Goal: Transaction & Acquisition: Purchase product/service

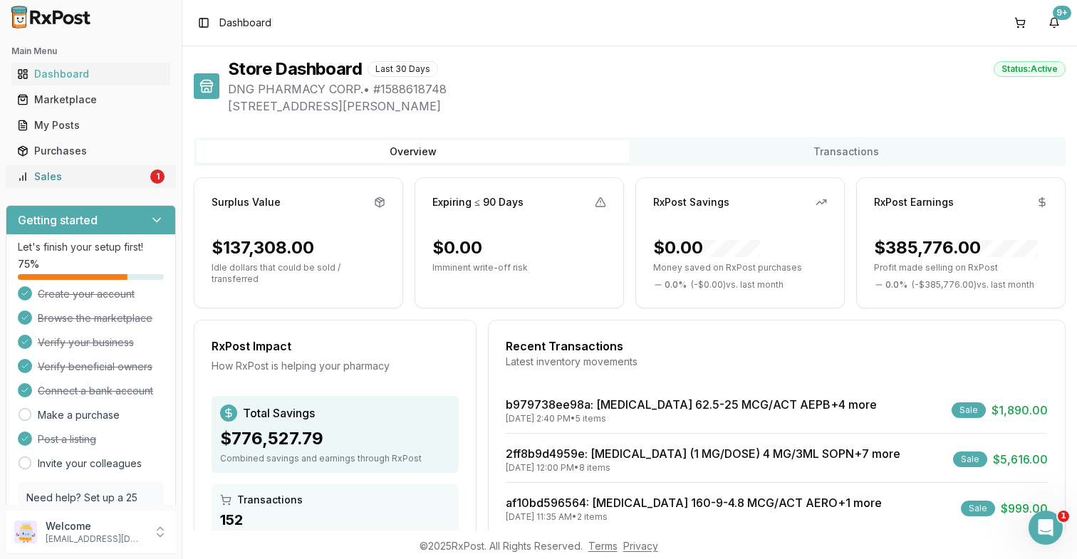
click at [140, 180] on div "Sales" at bounding box center [82, 177] width 130 height 14
click at [135, 186] on link "Sales 1" at bounding box center [90, 177] width 159 height 26
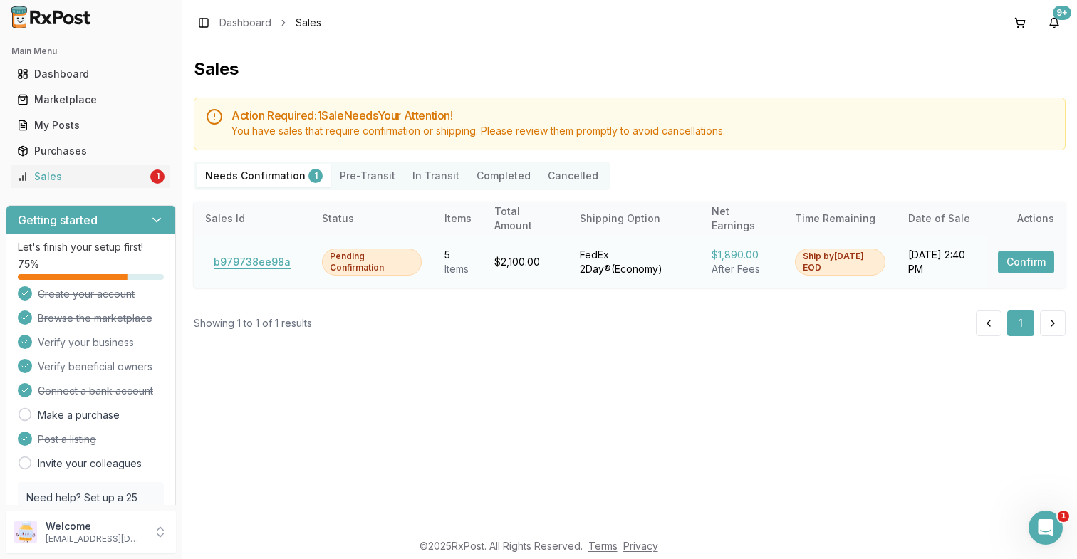
click at [234, 268] on button "b979738ee98a" at bounding box center [252, 262] width 94 height 23
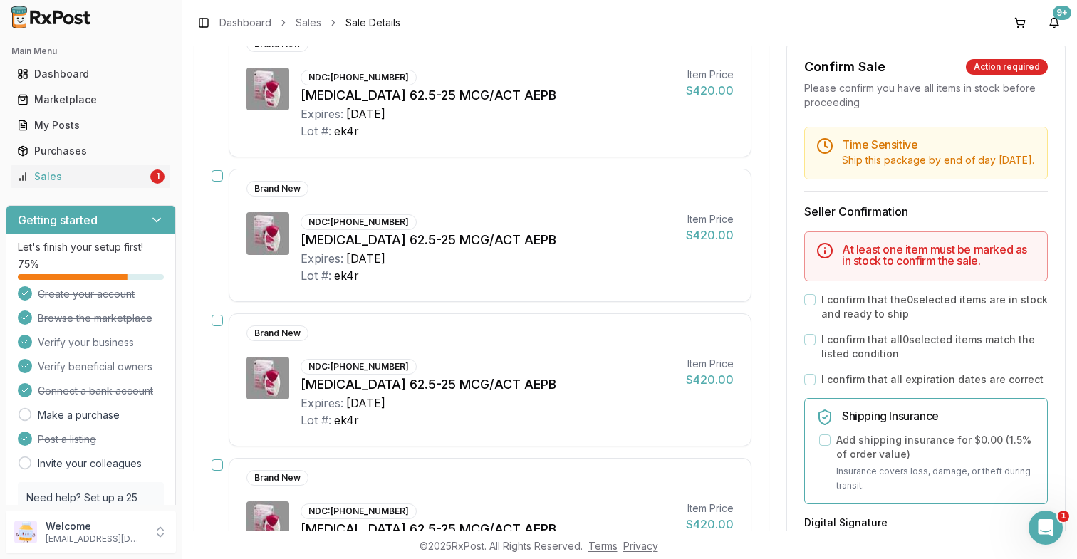
scroll to position [274, 0]
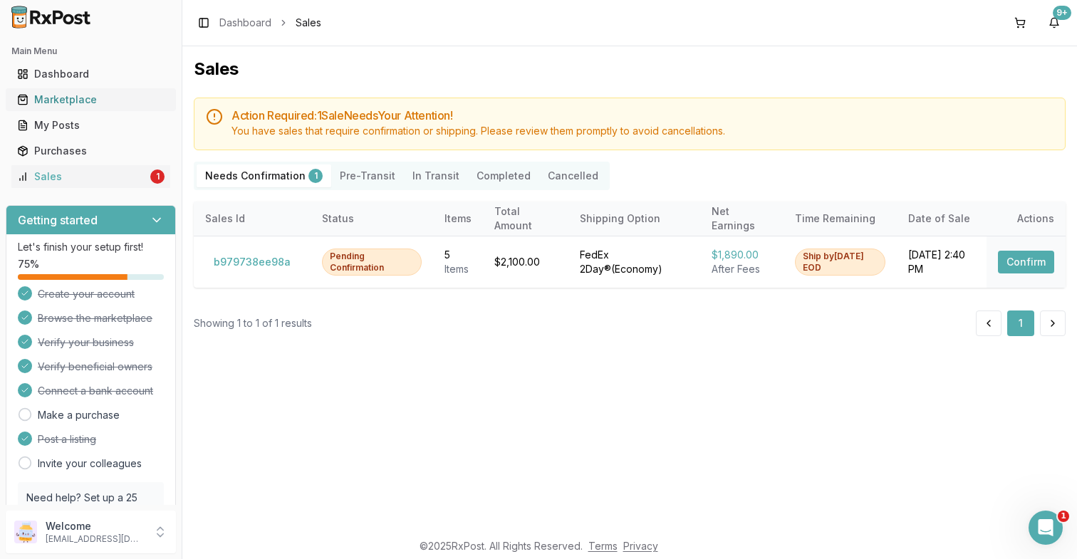
click at [95, 95] on div "Marketplace" at bounding box center [90, 100] width 147 height 14
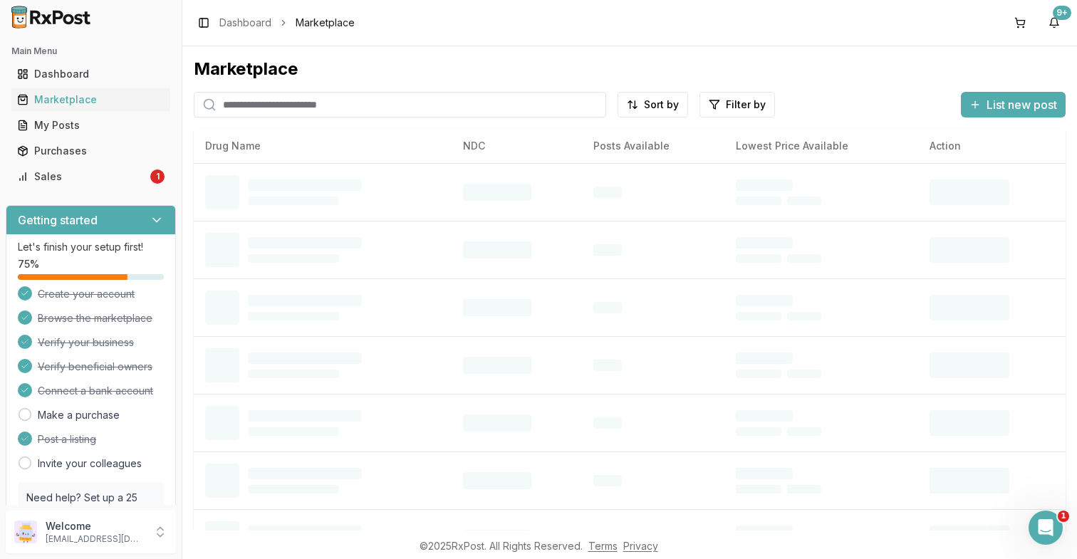
click at [326, 103] on input "search" at bounding box center [400, 105] width 412 height 26
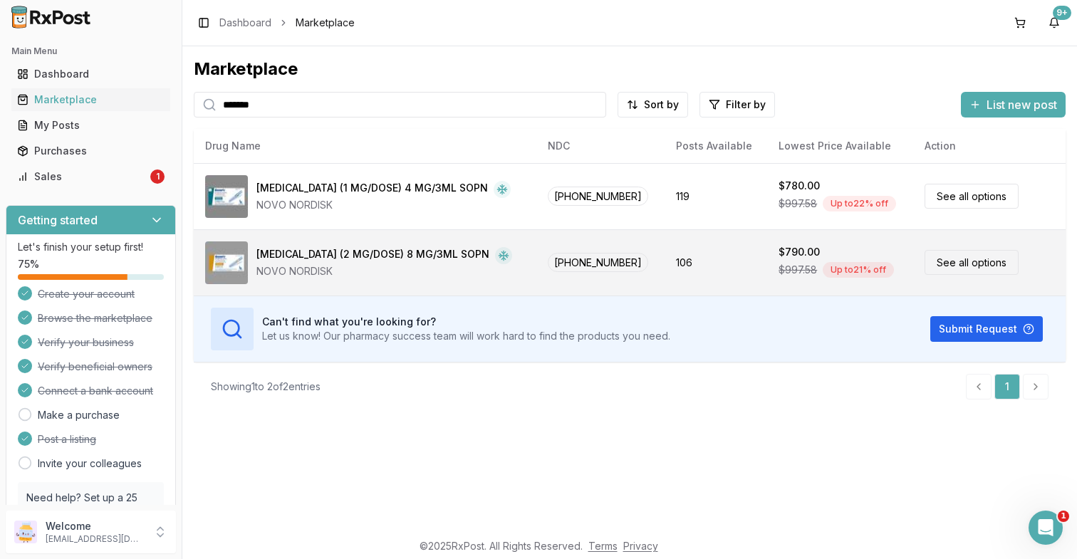
type input "*******"
click at [700, 254] on td "106" at bounding box center [716, 262] width 103 height 66
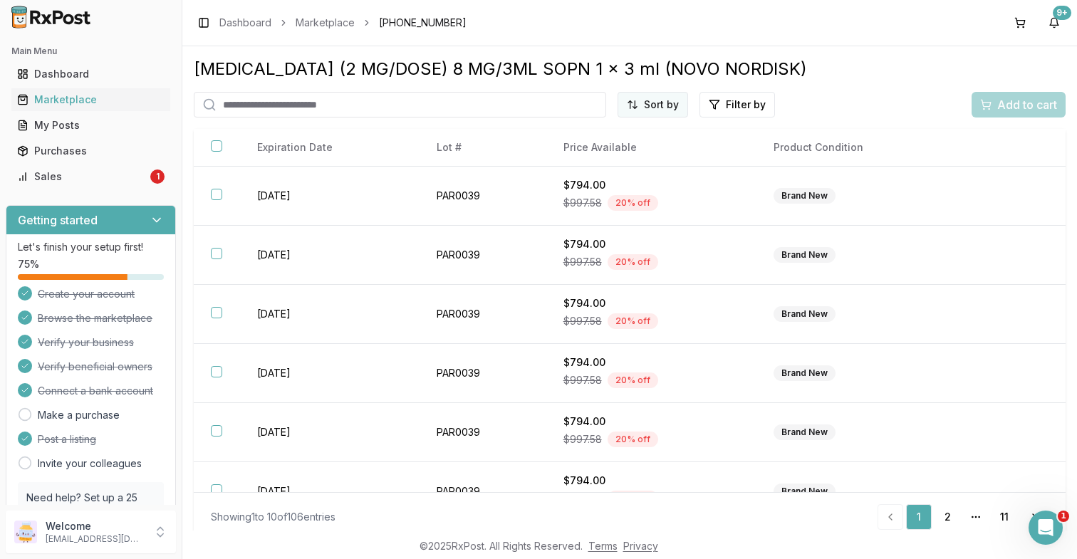
click at [672, 103] on html "Main Menu Dashboard Marketplace My Posts Purchases Sales 1 Getting started Let'…" at bounding box center [538, 279] width 1077 height 559
click at [635, 153] on div "Price (Low to High)" at bounding box center [614, 158] width 135 height 23
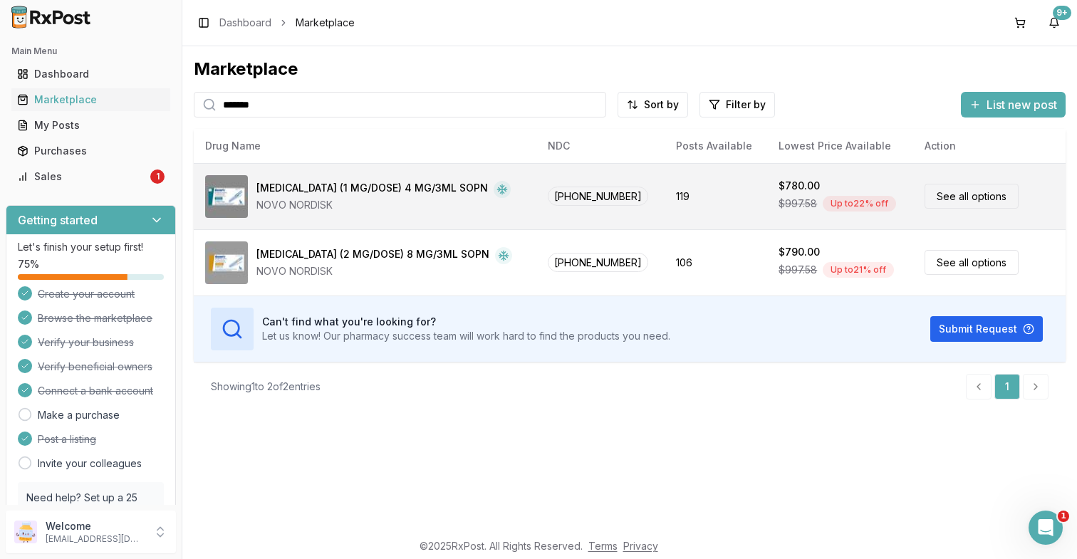
click at [356, 194] on div "[MEDICAL_DATA] (1 MG/DOSE) 4 MG/3ML SOPN" at bounding box center [372, 189] width 232 height 17
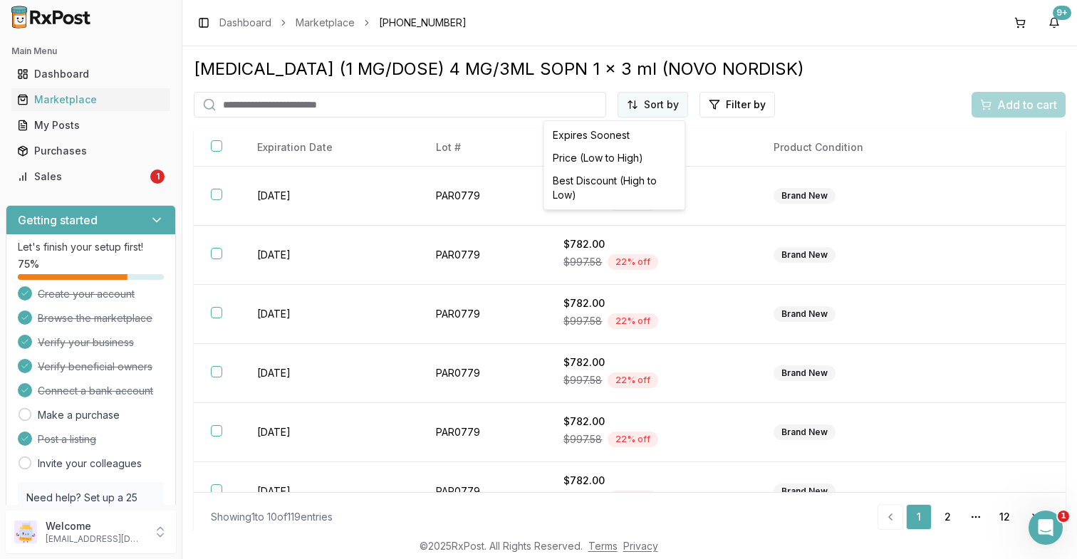
click at [664, 111] on html "Main Menu Dashboard Marketplace My Posts Purchases Sales 1 Getting started Let'…" at bounding box center [538, 279] width 1077 height 559
click at [632, 159] on div "Price (Low to High)" at bounding box center [614, 158] width 135 height 23
